Goal: Entertainment & Leisure: Consume media (video, audio)

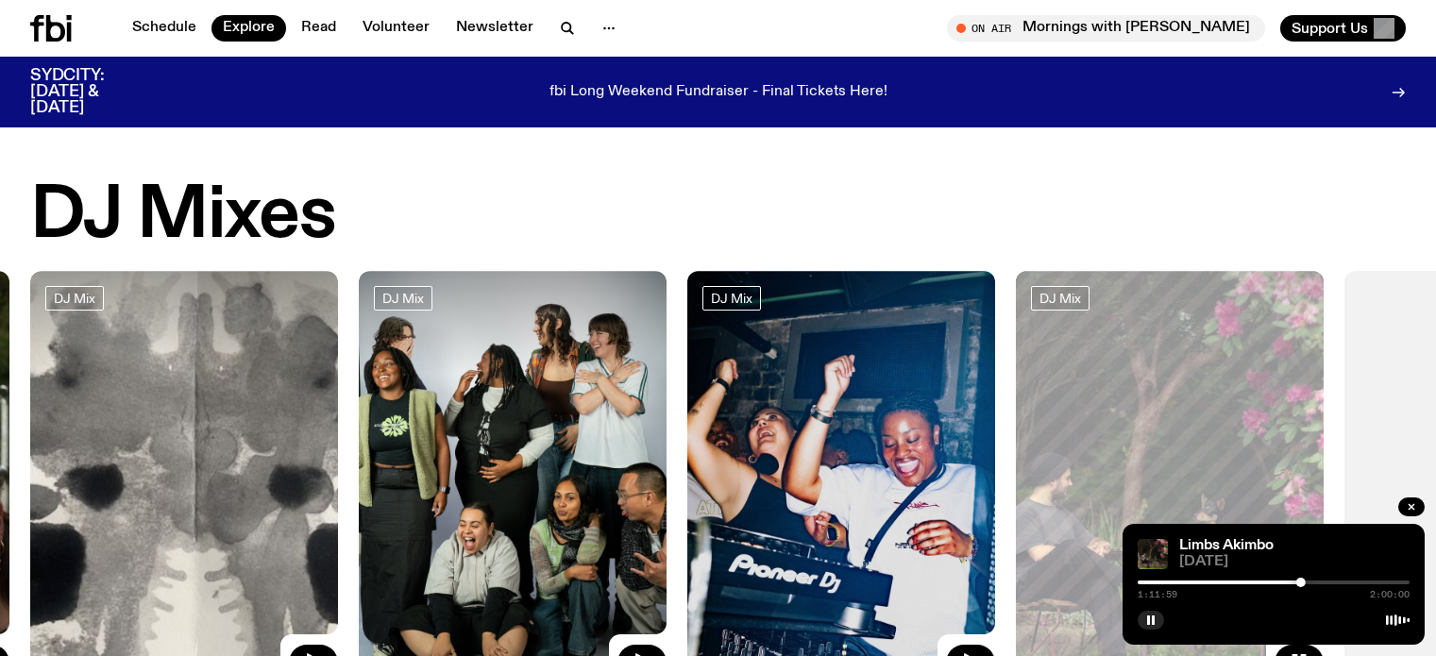
scroll to position [277, 0]
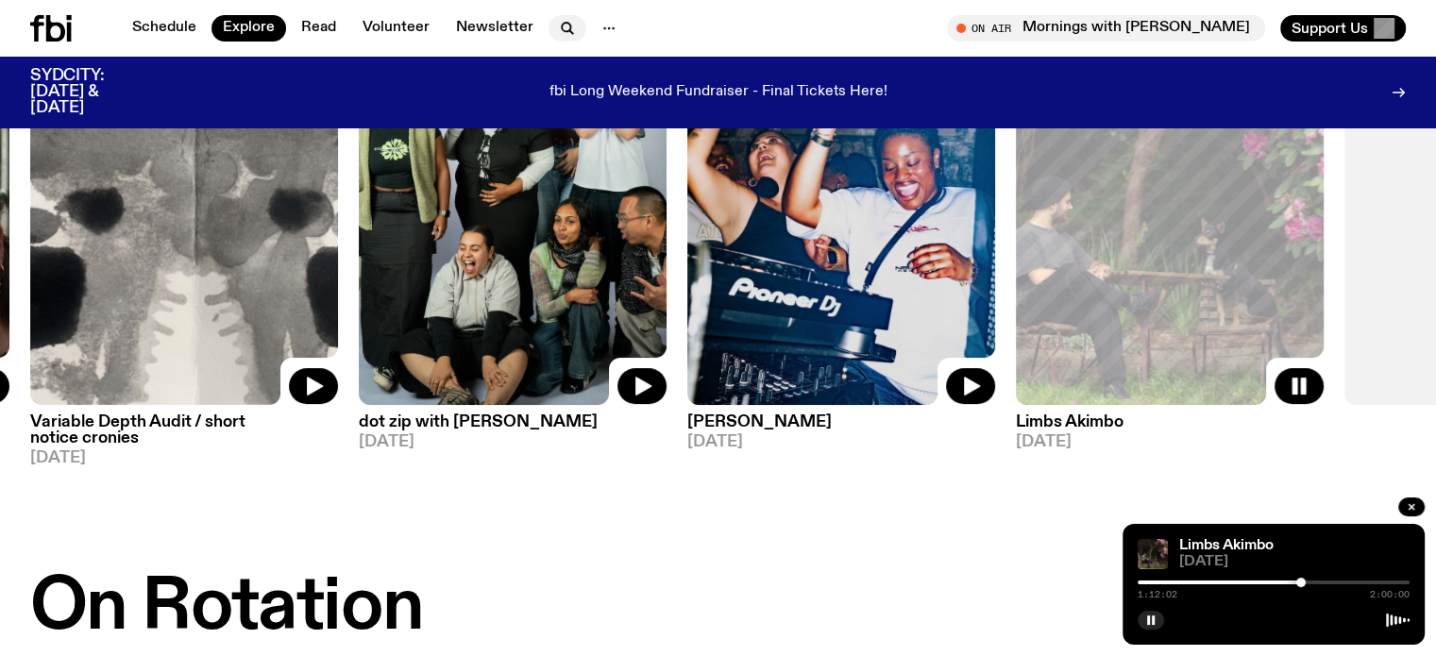
click at [568, 22] on icon "button" at bounding box center [567, 28] width 23 height 23
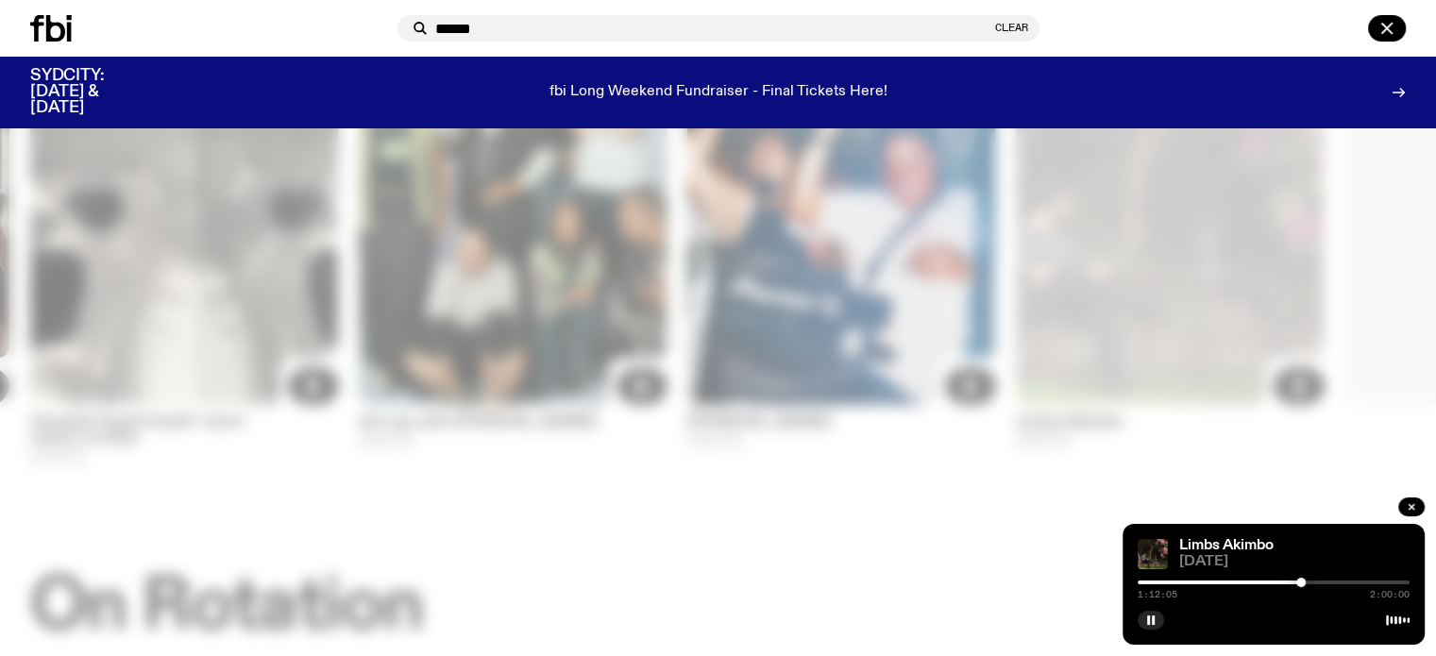
type input "******"
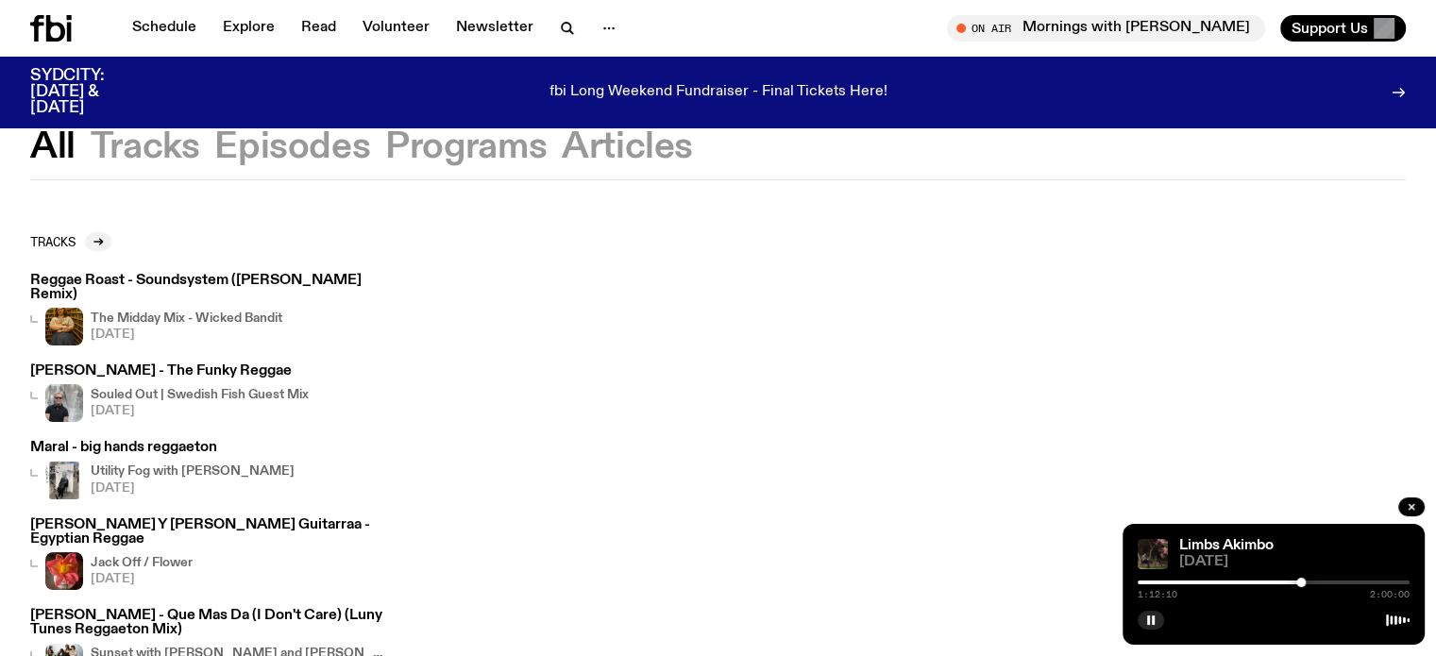
scroll to position [94, 0]
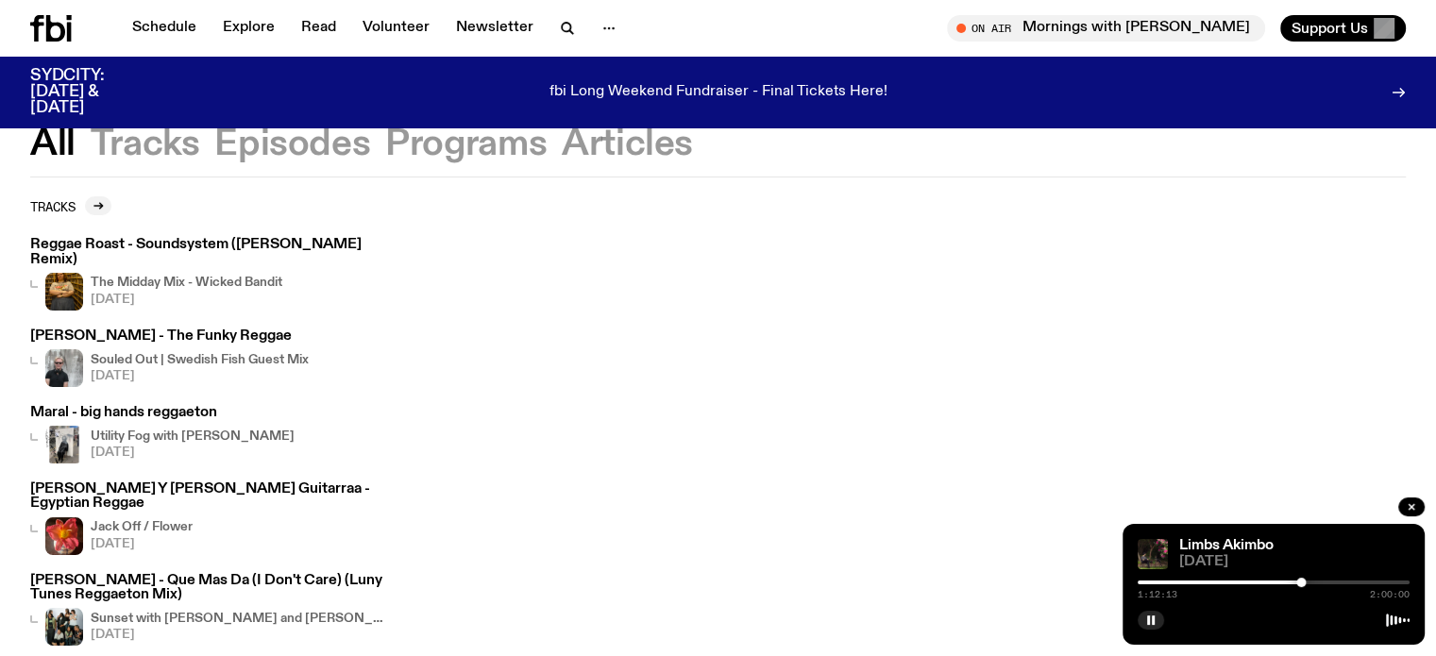
click at [66, 278] on img at bounding box center [64, 292] width 38 height 38
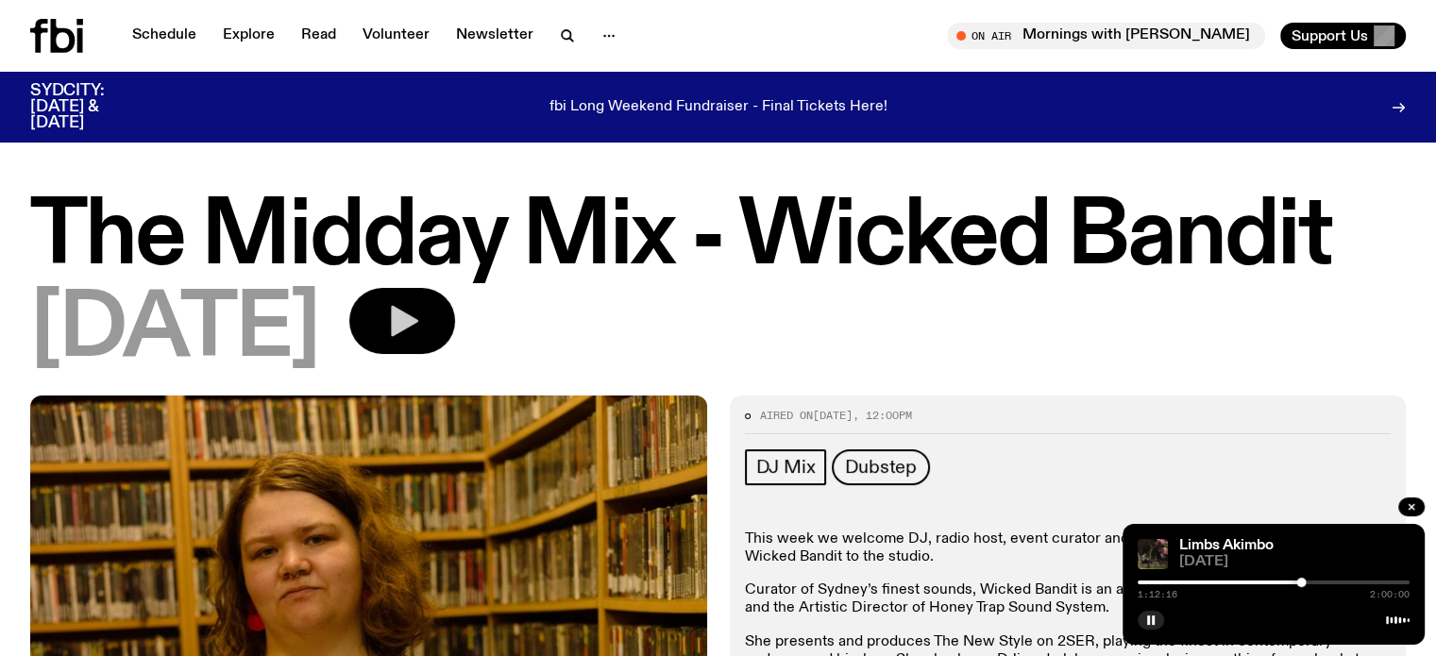
click at [443, 343] on button "button" at bounding box center [402, 321] width 106 height 66
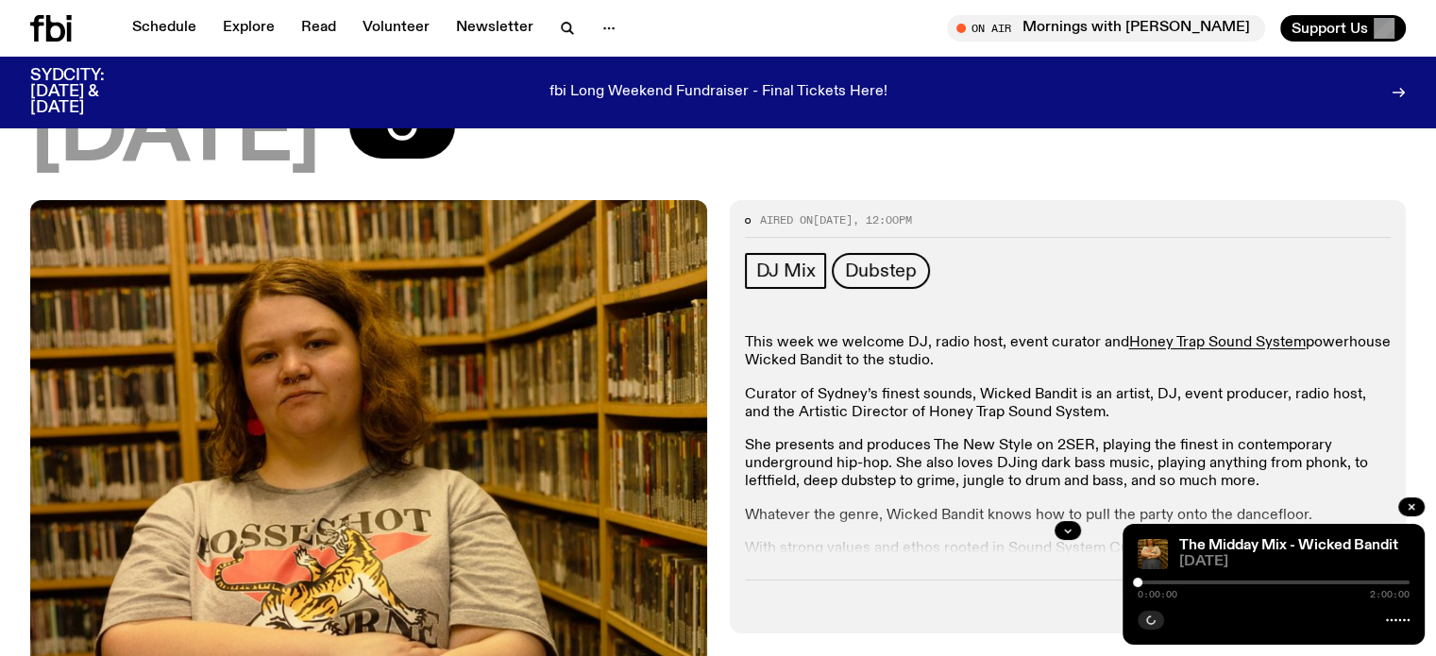
scroll to position [184, 0]
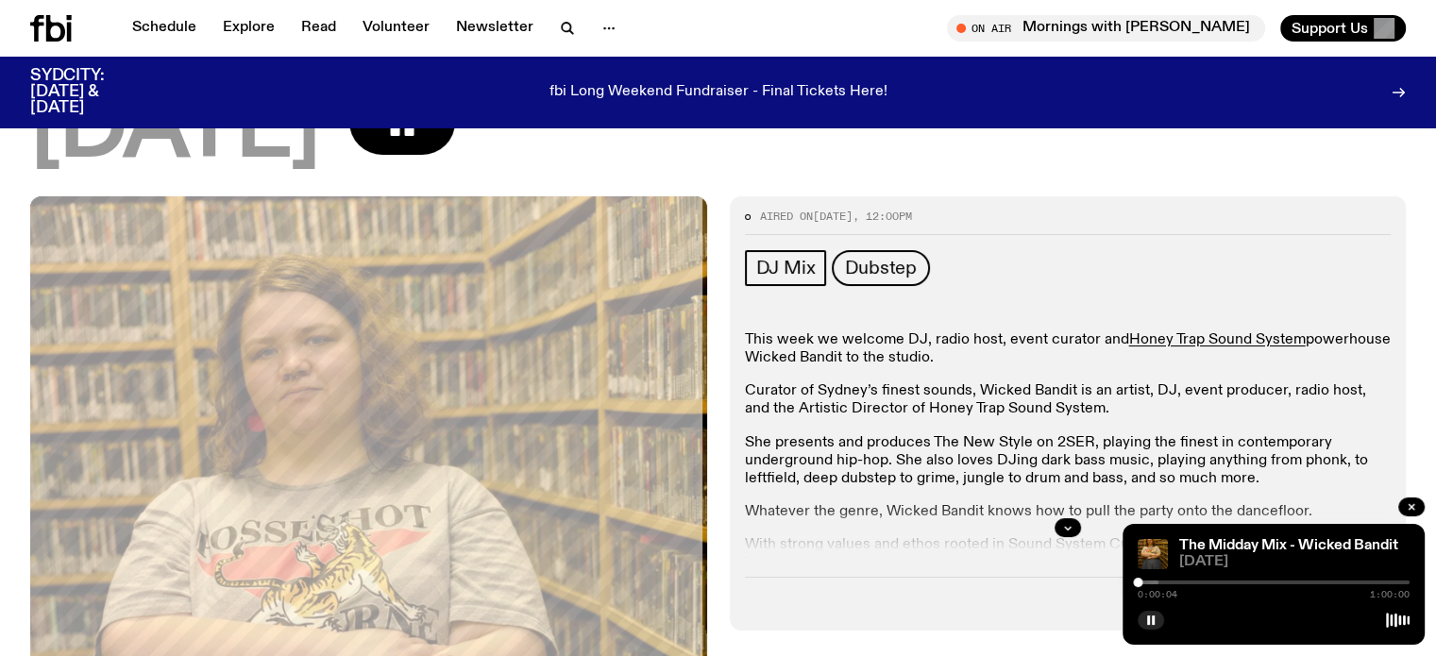
click at [1145, 577] on div "0:00:04 1:00:00" at bounding box center [1274, 588] width 272 height 23
click at [1142, 580] on div at bounding box center [1141, 582] width 9 height 9
click at [1145, 580] on div at bounding box center [1144, 582] width 9 height 9
click at [1152, 582] on div at bounding box center [1151, 582] width 9 height 9
click at [1161, 585] on div at bounding box center [1160, 582] width 9 height 9
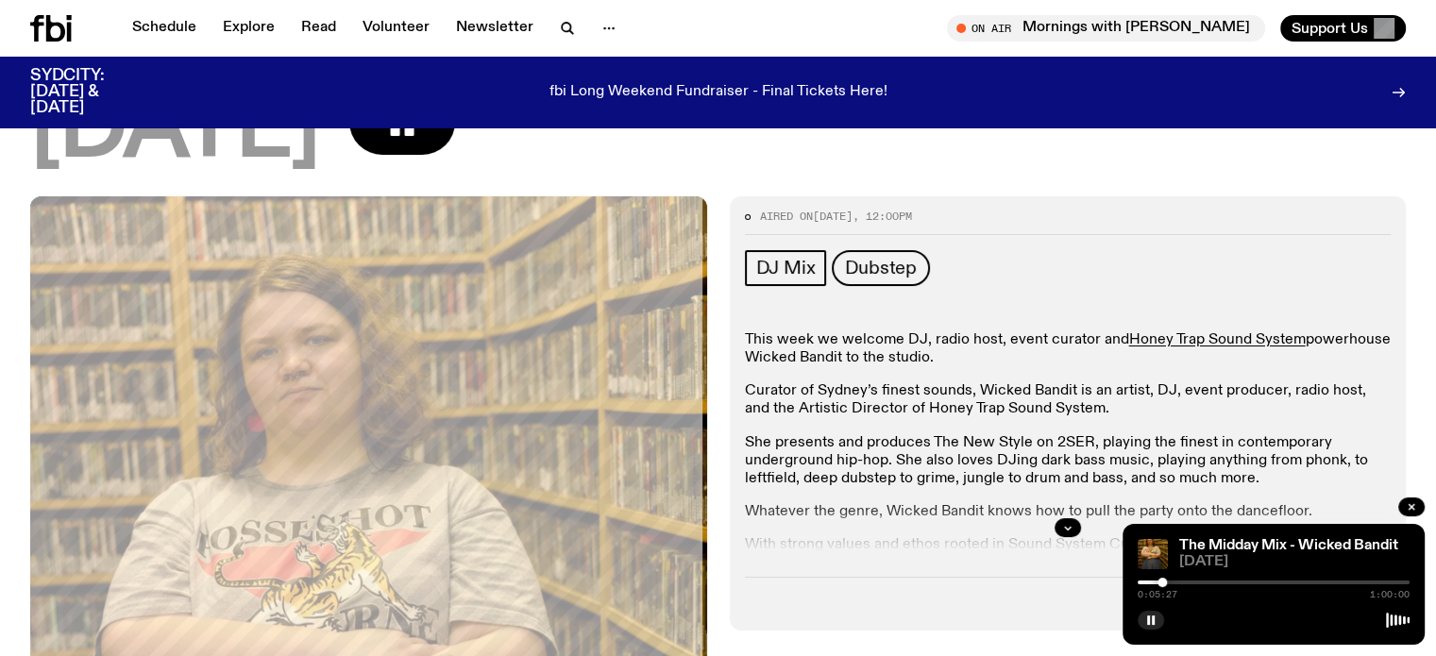
drag, startPoint x: 1162, startPoint y: 583, endPoint x: 1175, endPoint y: 583, distance: 13.2
click at [1167, 583] on div at bounding box center [1162, 582] width 9 height 9
click at [1169, 582] on div at bounding box center [1168, 582] width 9 height 9
click at [1171, 582] on div at bounding box center [1170, 582] width 9 height 9
drag, startPoint x: 1180, startPoint y: 581, endPoint x: 1218, endPoint y: 584, distance: 37.9
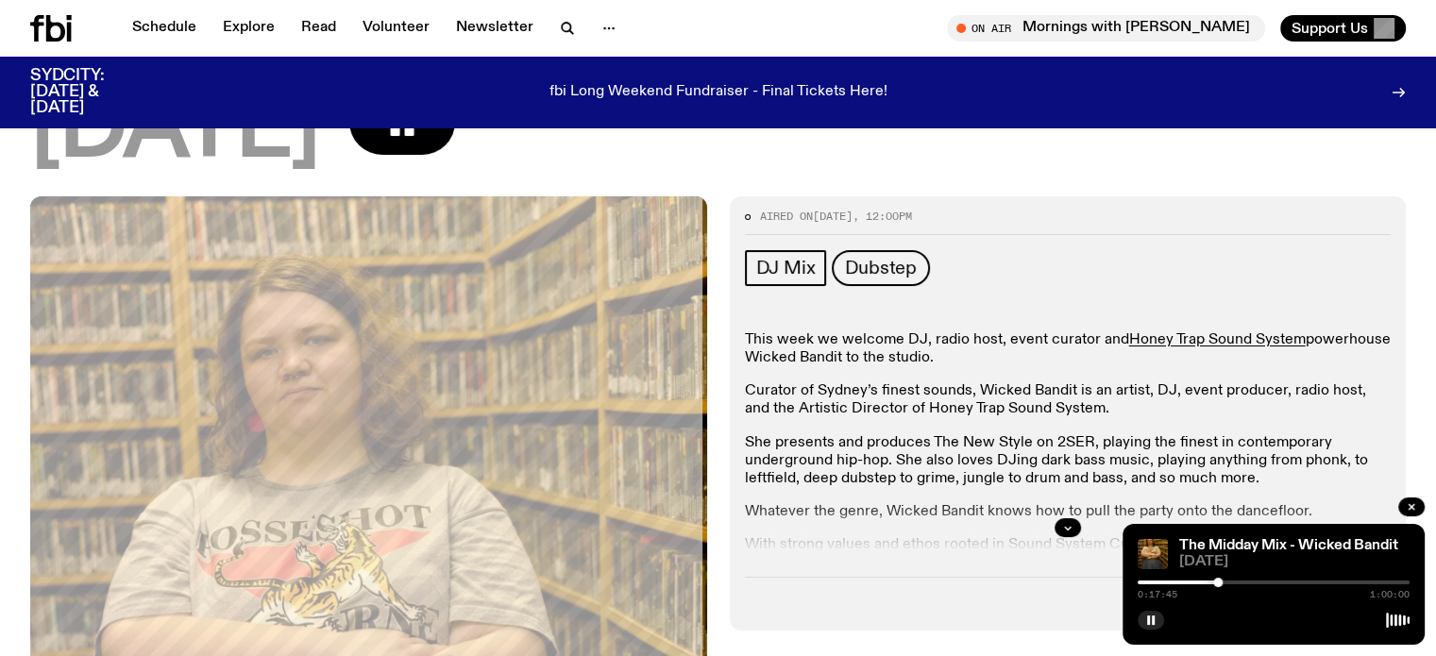
click at [1218, 584] on div at bounding box center [1217, 582] width 9 height 9
drag, startPoint x: 1229, startPoint y: 585, endPoint x: 1247, endPoint y: 588, distance: 19.3
click at [1247, 588] on div "0:21:05 1:00:00" at bounding box center [1274, 588] width 272 height 23
drag, startPoint x: 1247, startPoint y: 581, endPoint x: 1279, endPoint y: 584, distance: 32.2
click at [1279, 584] on div at bounding box center [1278, 582] width 9 height 9
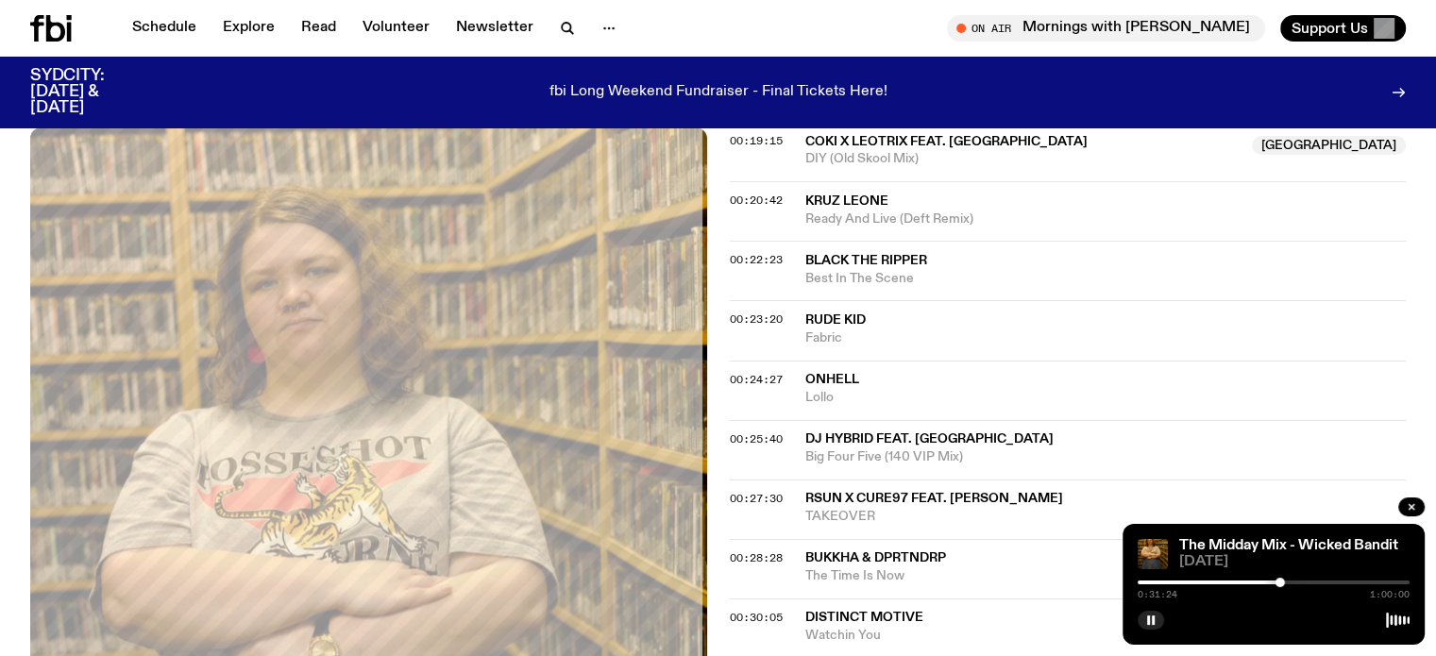
scroll to position [1128, 0]
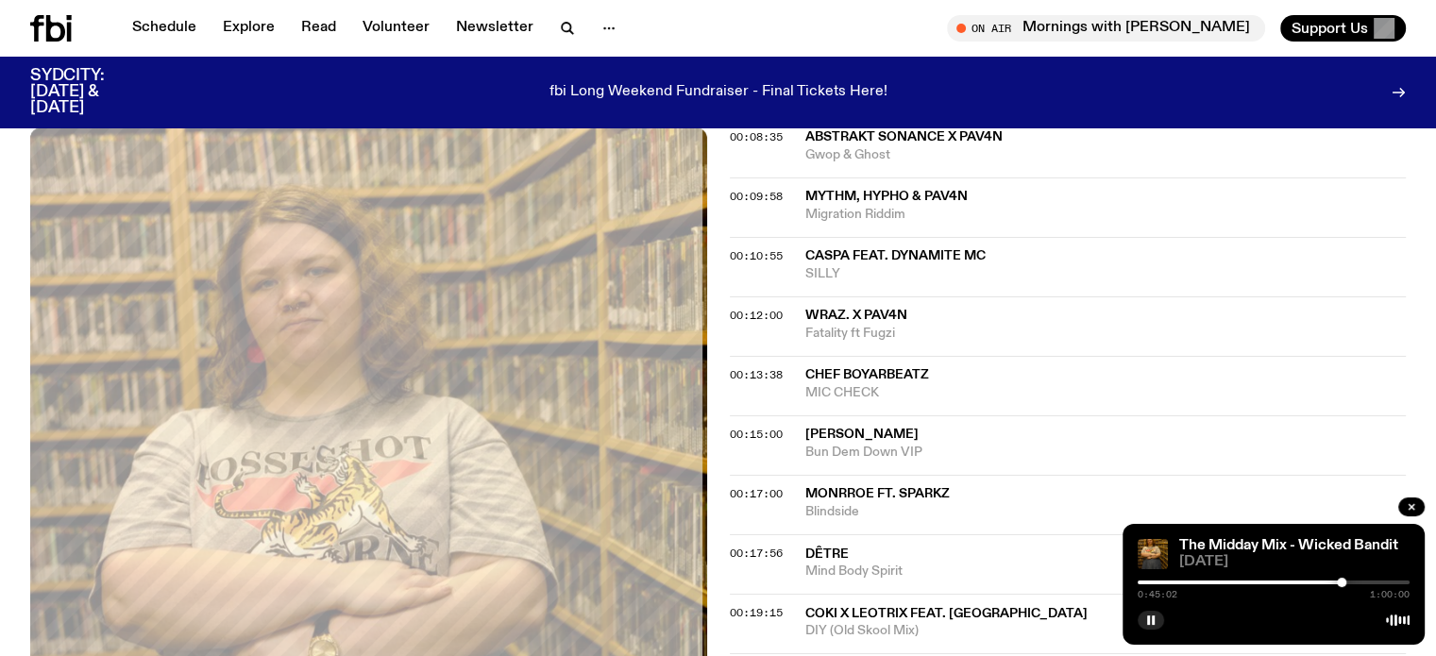
click at [1342, 583] on div at bounding box center [1341, 582] width 9 height 9
click at [255, 24] on link "Explore" at bounding box center [249, 28] width 75 height 26
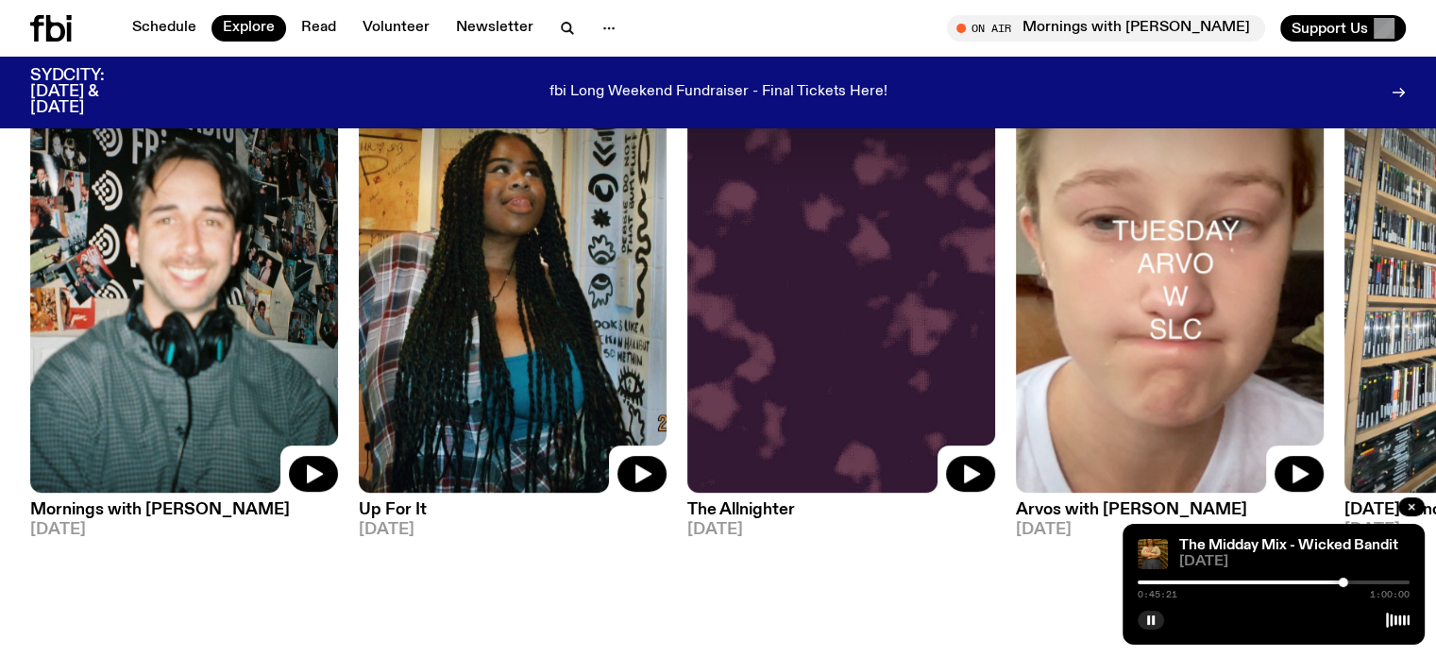
scroll to position [560, 0]
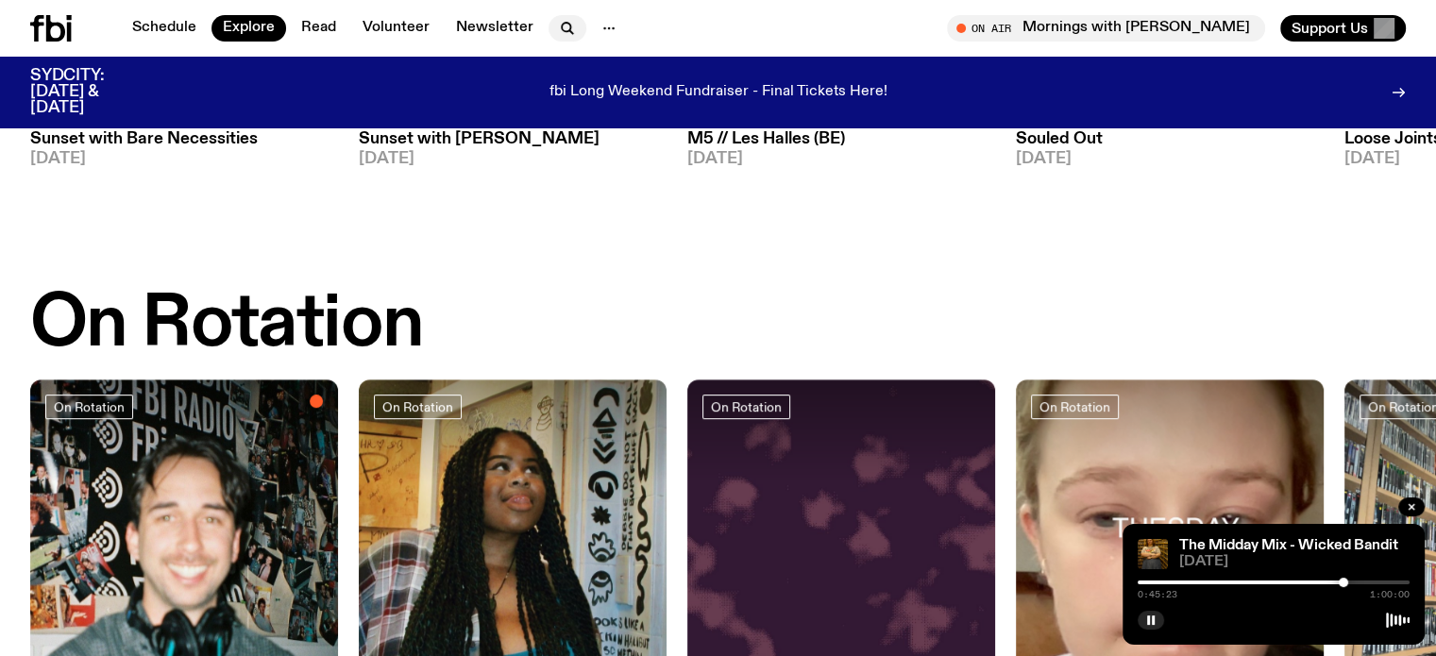
click at [566, 25] on icon "button" at bounding box center [567, 28] width 23 height 23
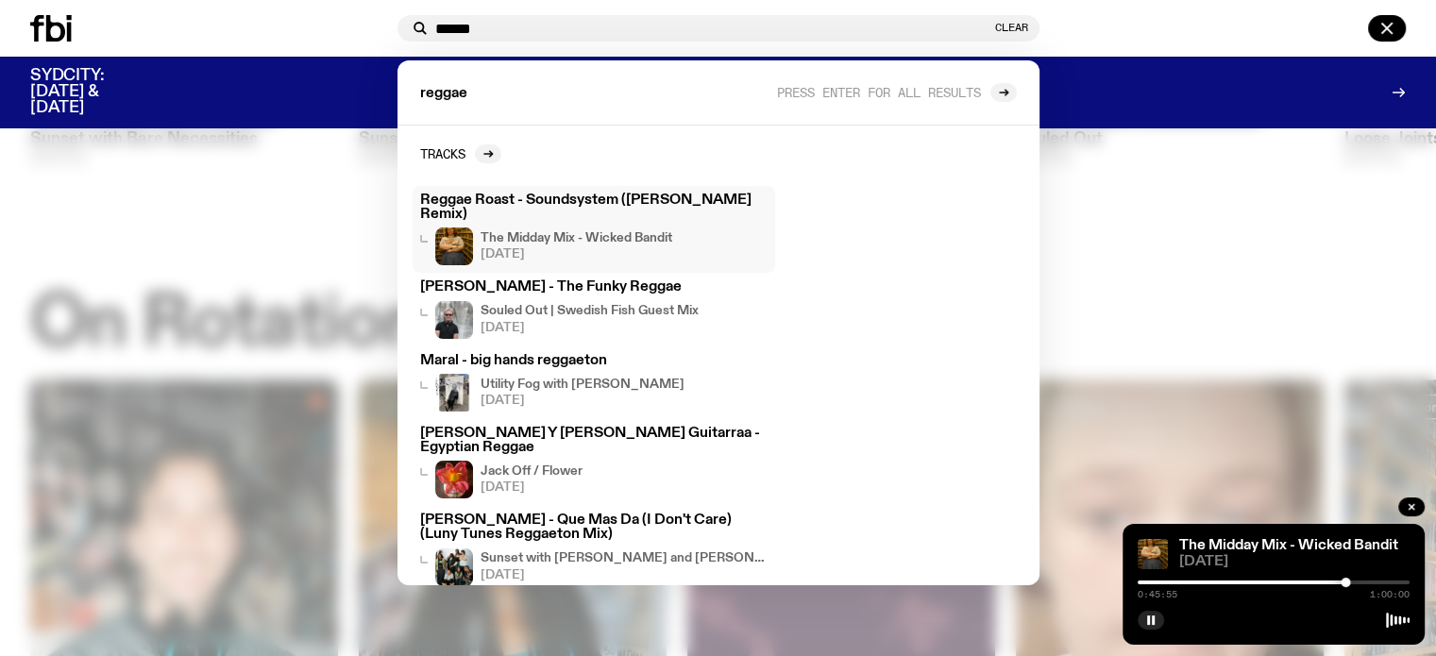
type input "******"
click at [589, 199] on h3 "Reggae Roast - Soundsystem ([PERSON_NAME] Remix)" at bounding box center [594, 208] width 348 height 28
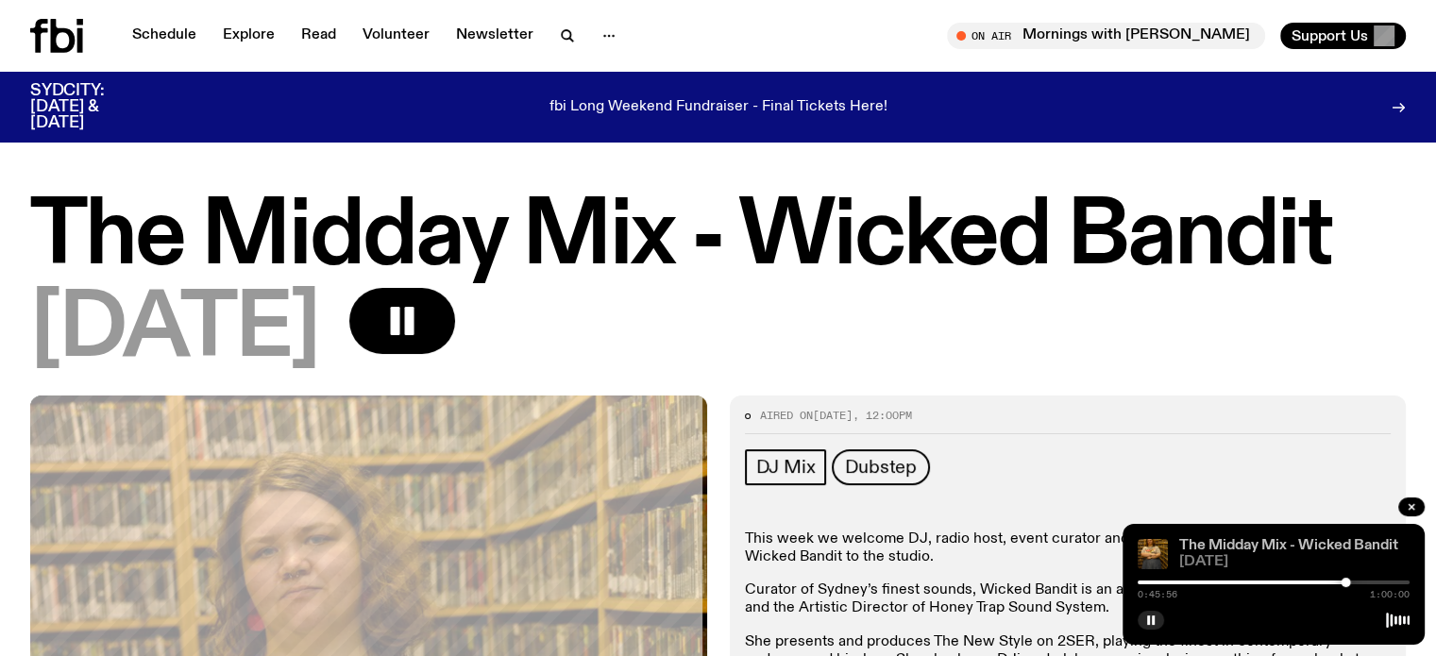
click at [1303, 548] on link "The Midday Mix - Wicked Bandit" at bounding box center [1288, 545] width 219 height 15
click at [1284, 546] on link "The Midday Mix - Wicked Bandit" at bounding box center [1288, 545] width 219 height 15
click at [1211, 551] on link "The Midday Mix - Wicked Bandit" at bounding box center [1288, 545] width 219 height 15
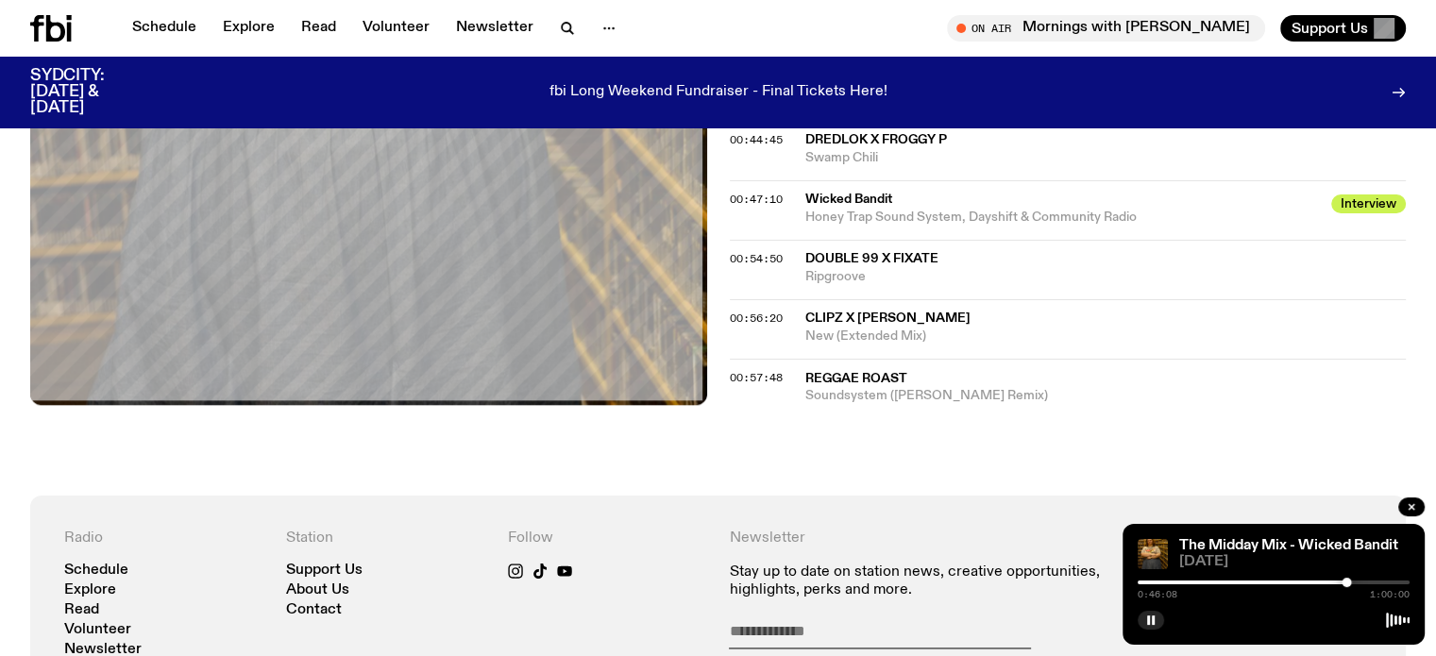
scroll to position [2629, 0]
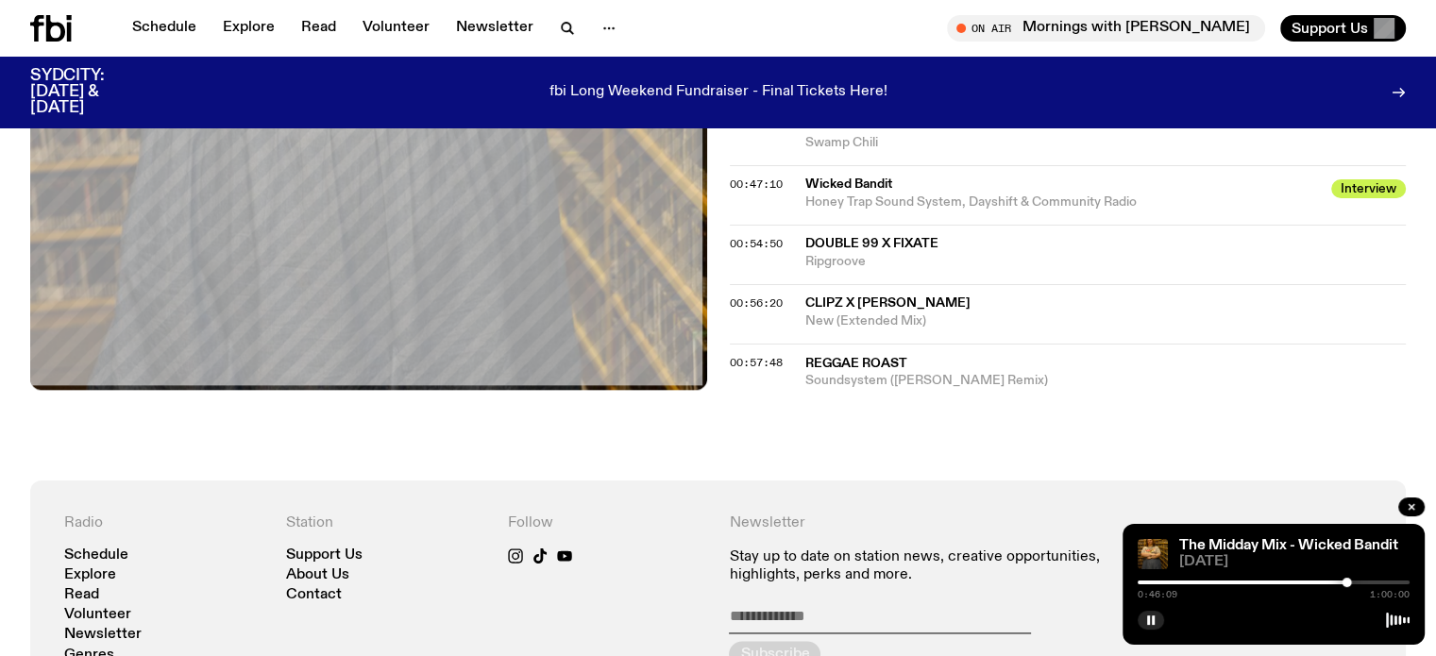
click at [844, 357] on span "Reggae Roast" at bounding box center [857, 363] width 102 height 13
click at [1000, 358] on span "Reggae Roast" at bounding box center [1107, 364] width 602 height 18
drag, startPoint x: 1344, startPoint y: 581, endPoint x: 1334, endPoint y: 583, distance: 9.6
click at [1334, 583] on div at bounding box center [1337, 582] width 9 height 9
drag, startPoint x: 1343, startPoint y: 583, endPoint x: 1352, endPoint y: 582, distance: 9.5
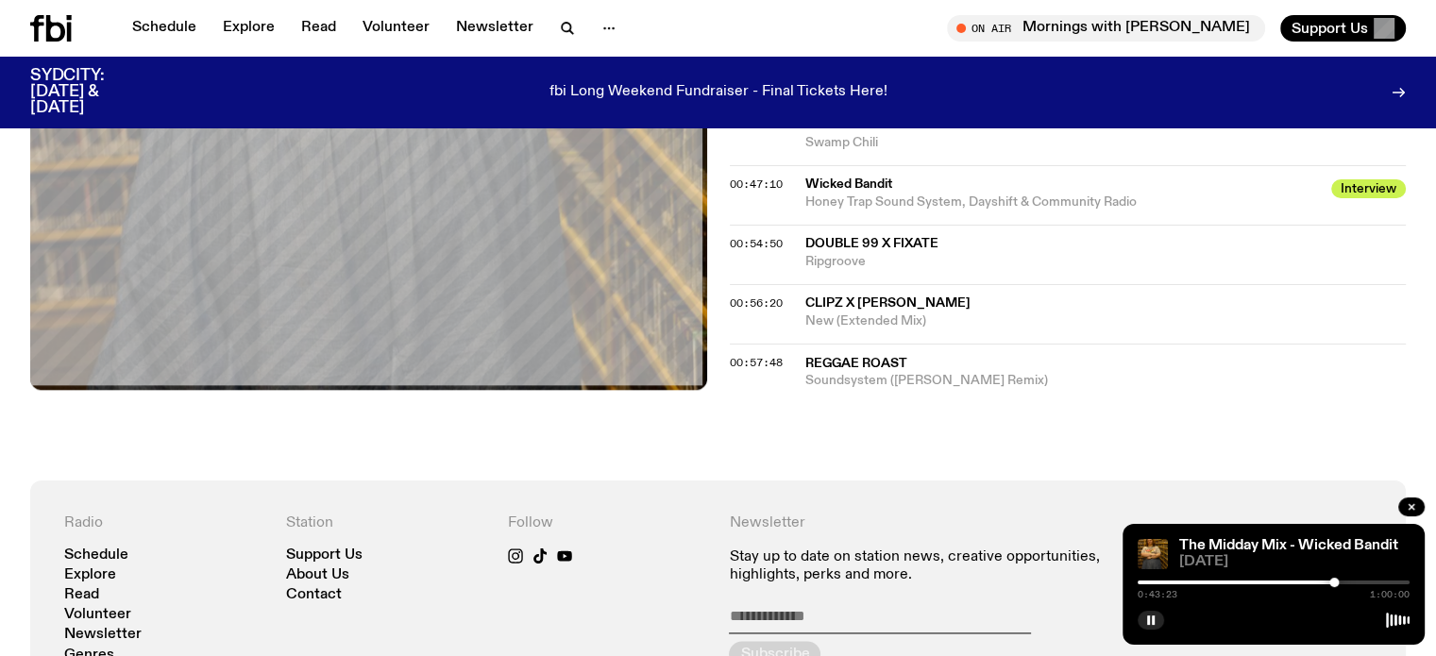
click at [1352, 582] on div at bounding box center [1274, 583] width 272 height 4
drag, startPoint x: 1352, startPoint y: 578, endPoint x: 1364, endPoint y: 579, distance: 11.4
click at [1365, 579] on div at bounding box center [1366, 582] width 9 height 9
click at [1374, 579] on div at bounding box center [1374, 582] width 9 height 9
click at [1382, 577] on div "0:52:09 1:00:00" at bounding box center [1274, 588] width 272 height 23
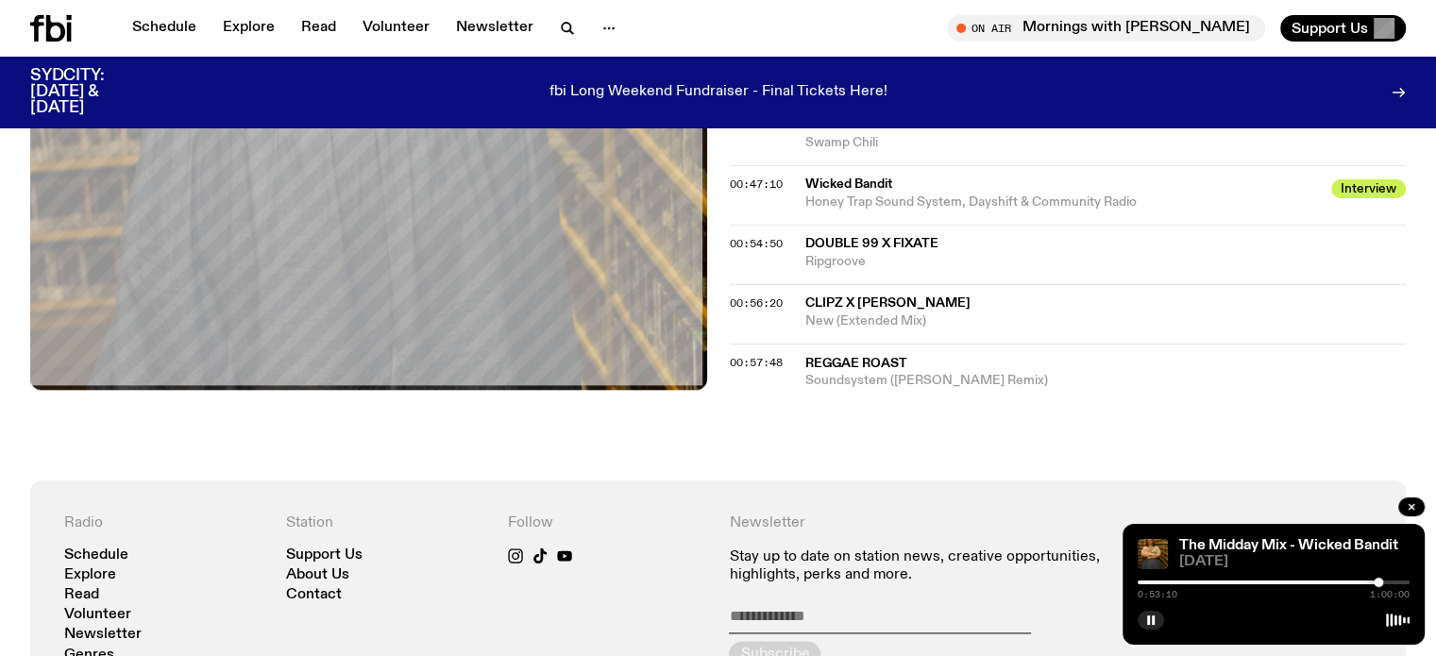
click at [1379, 581] on div at bounding box center [1378, 582] width 9 height 9
click at [1382, 581] on div at bounding box center [1382, 582] width 9 height 9
click at [1390, 583] on div at bounding box center [1386, 582] width 9 height 9
click at [1394, 583] on div at bounding box center [1393, 582] width 9 height 9
click at [1398, 583] on div at bounding box center [1397, 582] width 9 height 9
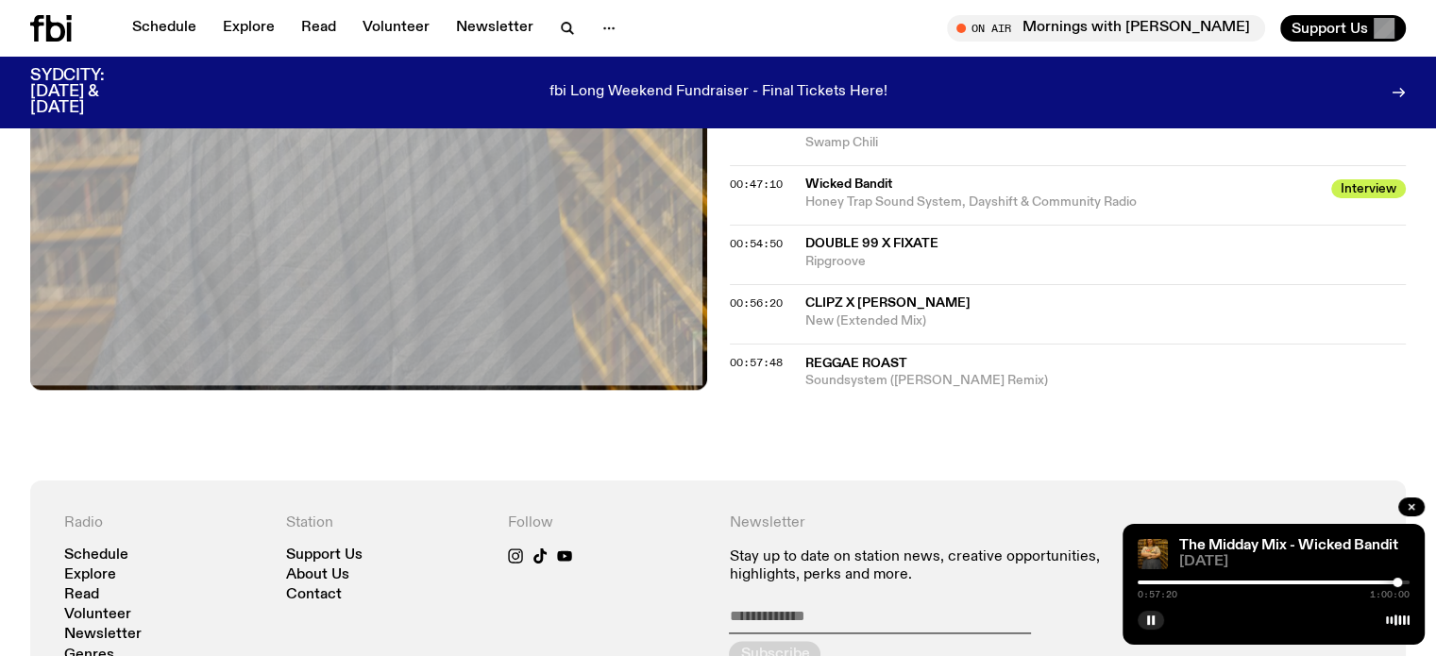
click at [1398, 583] on div at bounding box center [1397, 582] width 9 height 9
click at [1401, 583] on div at bounding box center [1401, 582] width 9 height 9
click at [1398, 583] on div at bounding box center [1397, 582] width 9 height 9
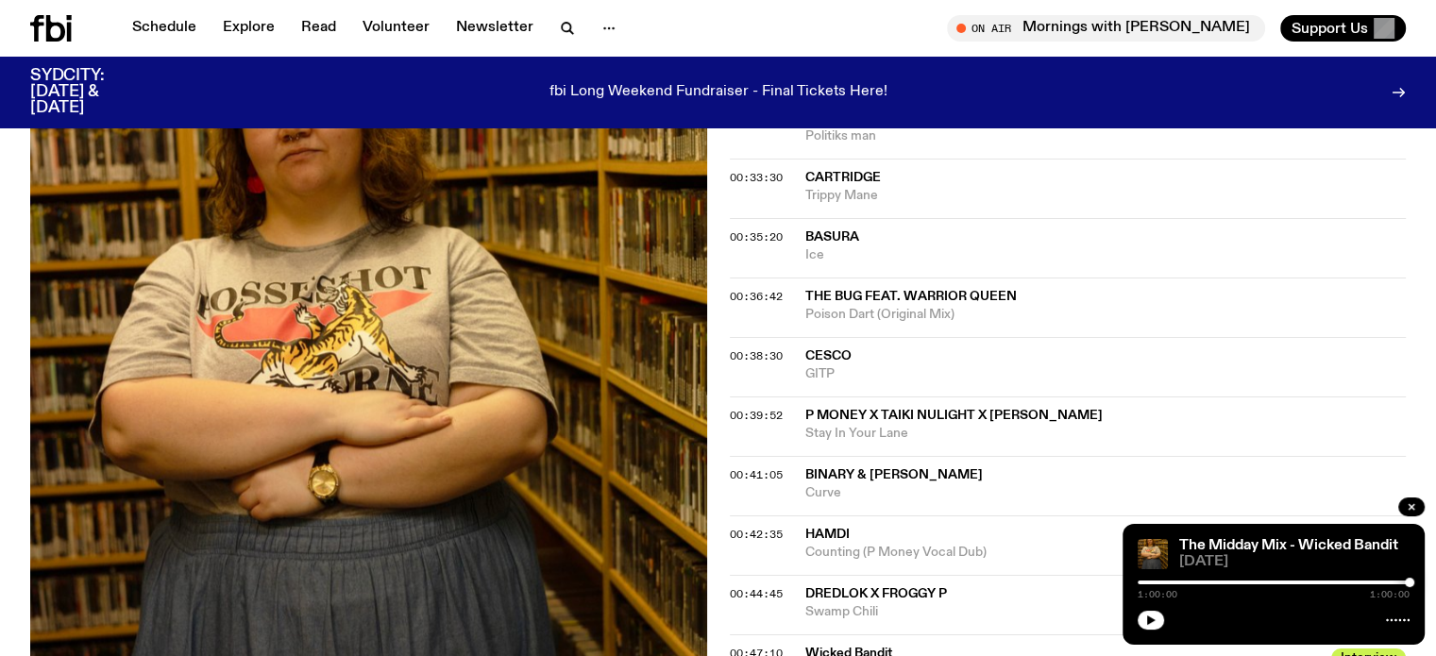
scroll to position [2157, 0]
